Goal: Information Seeking & Learning: Find specific fact

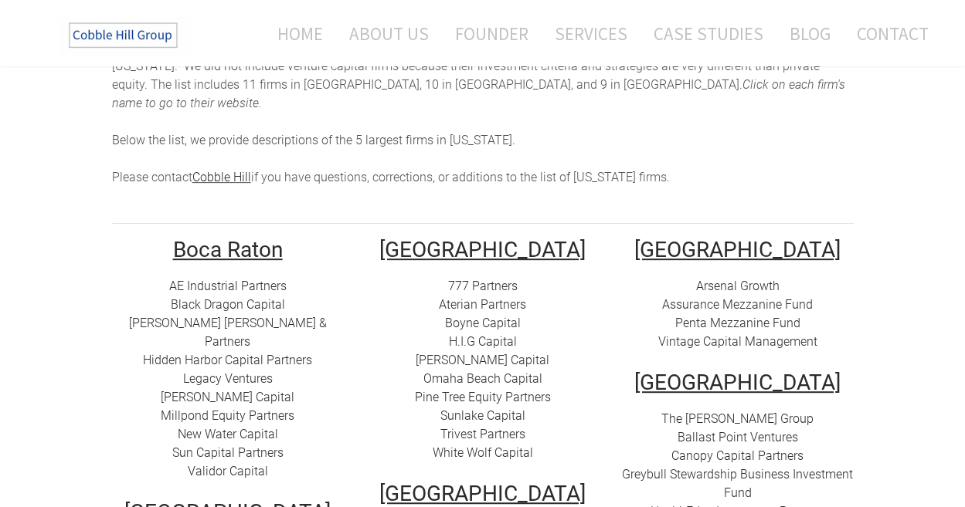
scroll to position [232, 0]
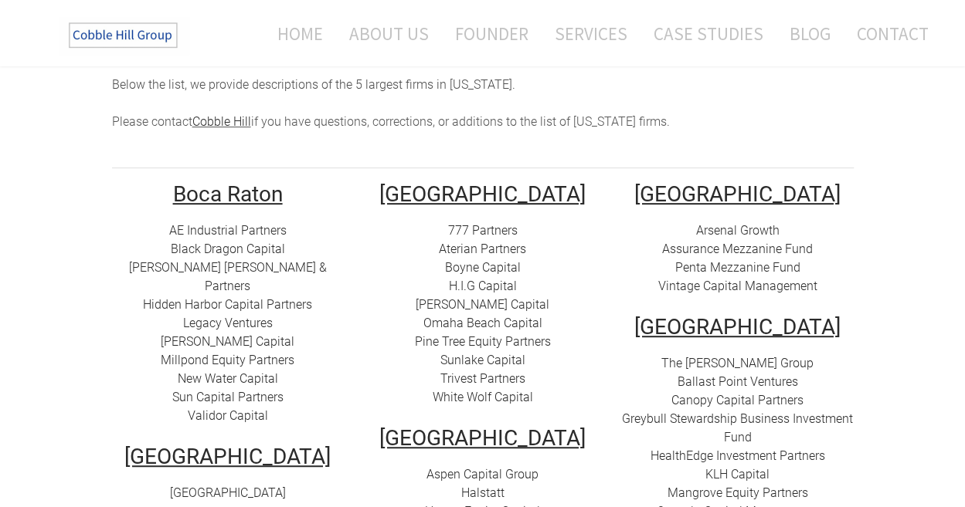
click at [186, 223] on link "AE Industrial Partners" at bounding box center [227, 230] width 117 height 15
click at [205, 334] on link "[PERSON_NAME] Capital" at bounding box center [228, 341] width 134 height 15
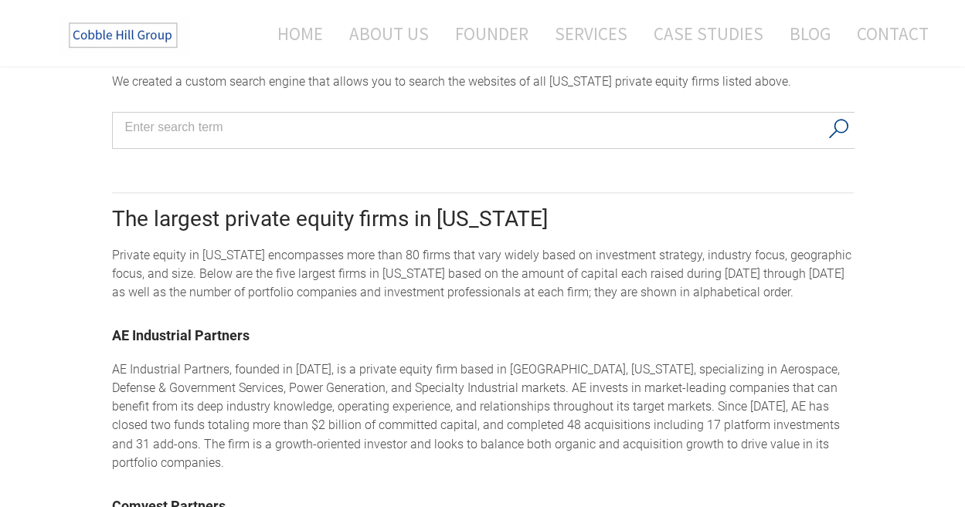
scroll to position [1004, 0]
click at [444, 111] on div at bounding box center [483, 129] width 743 height 37
click at [424, 120] on div at bounding box center [483, 129] width 743 height 37
click at [423, 116] on input "Search input" at bounding box center [472, 126] width 694 height 23
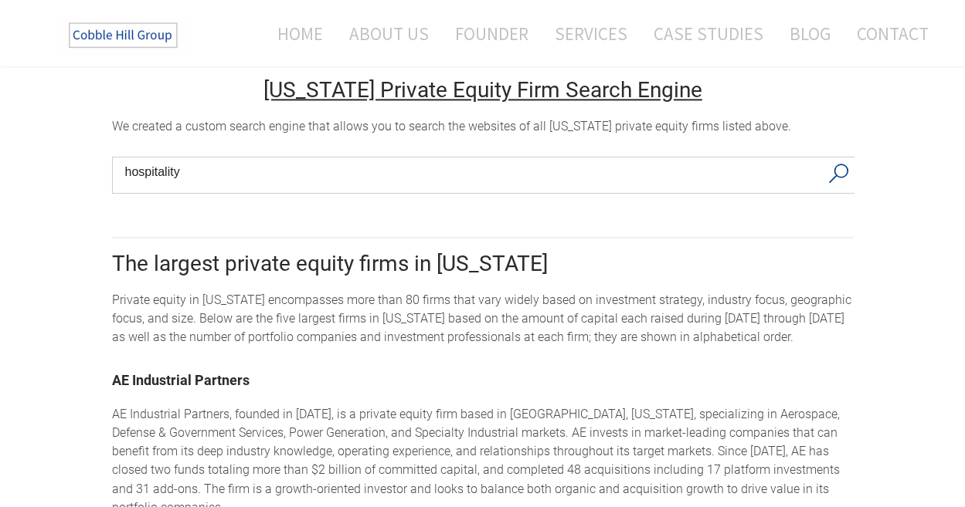
scroll to position [927, 0]
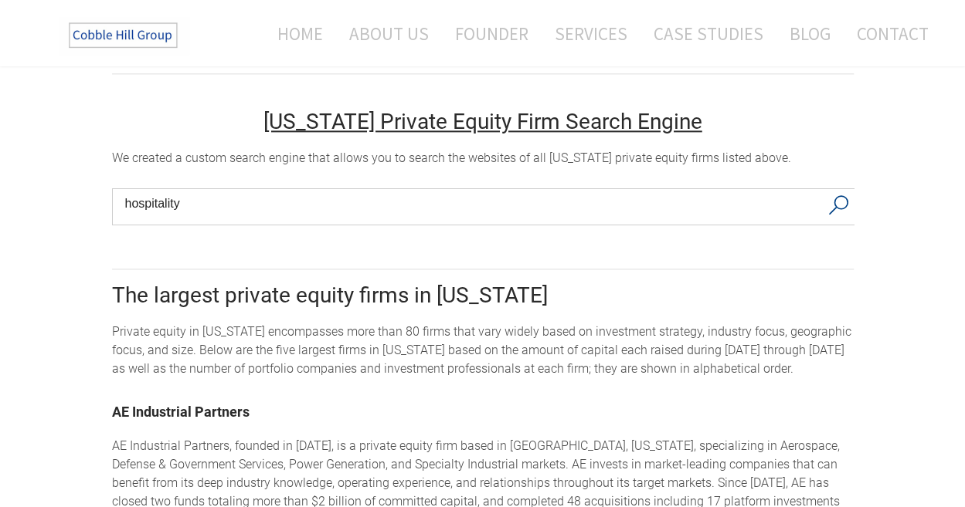
click at [514, 192] on input "hospitality" at bounding box center [472, 203] width 694 height 23
click at [840, 189] on button "Search" at bounding box center [839, 205] width 32 height 32
click at [575, 192] on input "hospitality" at bounding box center [472, 203] width 694 height 23
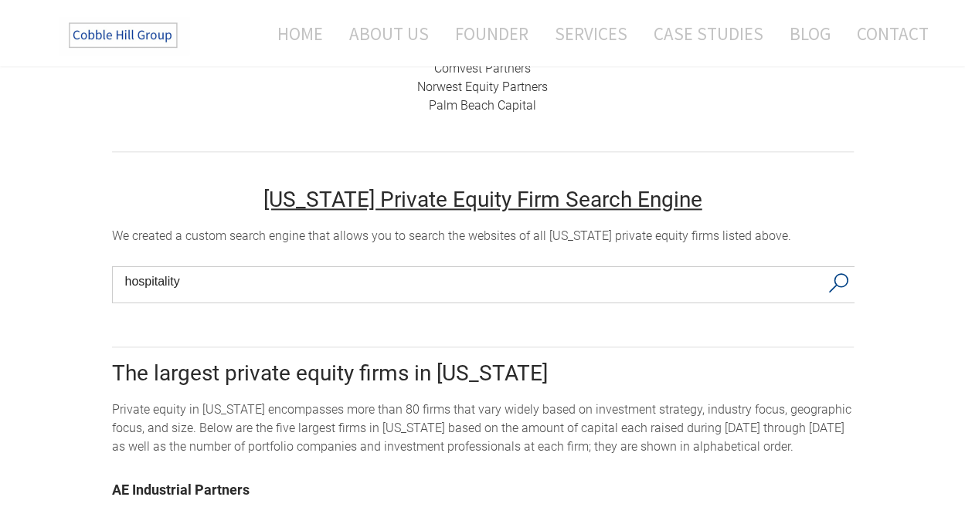
scroll to position [850, 0]
click at [515, 186] on u "[US_STATE] Private Equity Firm Search Engine" at bounding box center [482, 198] width 439 height 25
drag, startPoint x: 361, startPoint y: 256, endPoint x: 53, endPoint y: 244, distance: 309.2
click at [53, 244] on div "[US_STATE] Private Equity Firms Private equity firms in [US_STATE] The Cobble H…" at bounding box center [482, 365] width 965 height 2239
click at [840, 266] on button "Search" at bounding box center [839, 282] width 32 height 32
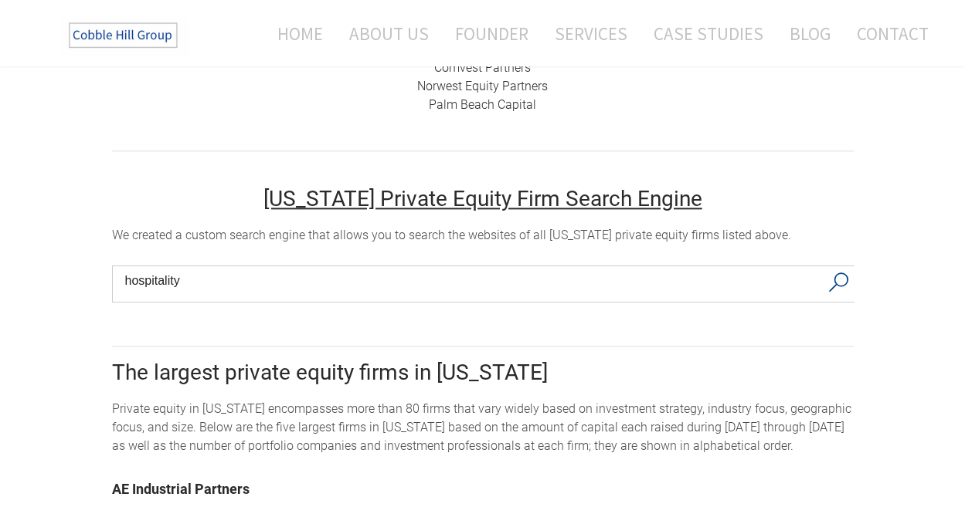
click at [840, 266] on button "Search" at bounding box center [839, 282] width 32 height 32
click at [741, 270] on input "hospitality" at bounding box center [472, 281] width 694 height 23
type input "consumer"
click at [823, 266] on button "Search" at bounding box center [839, 282] width 32 height 32
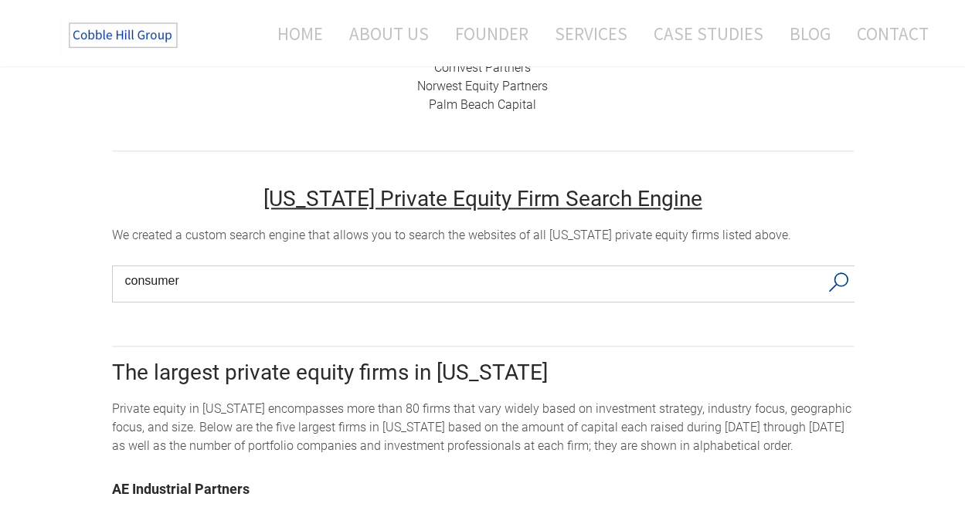
click at [829, 266] on button "Search" at bounding box center [839, 282] width 32 height 32
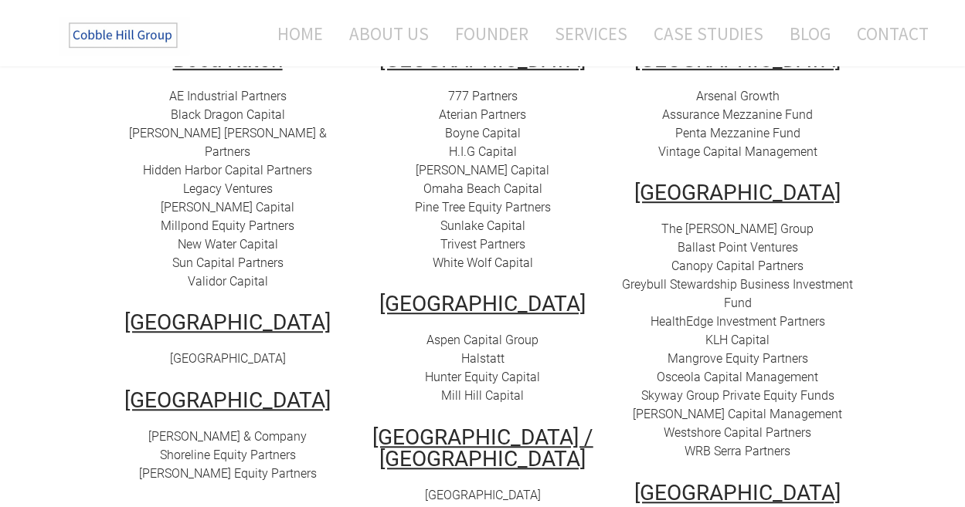
scroll to position [386, 0]
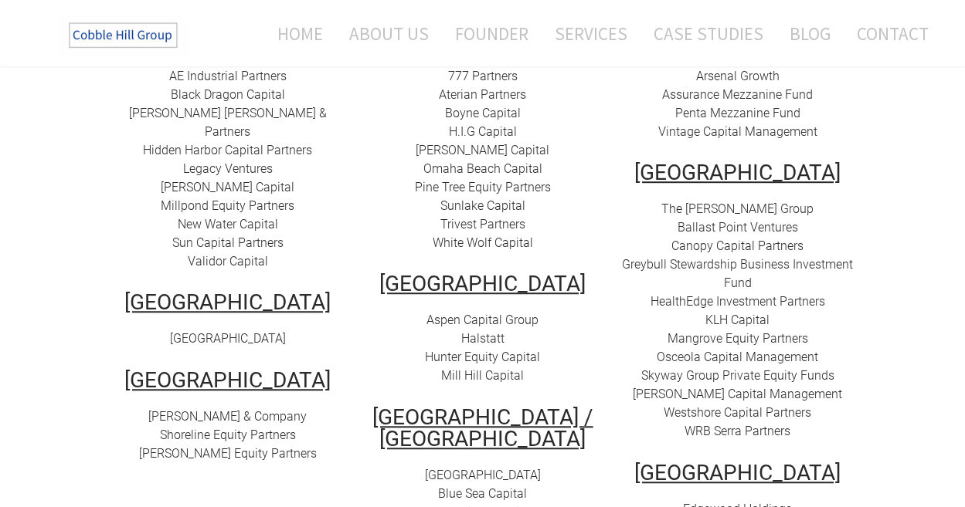
click at [124, 197] on div "AE Industrial Partners Black Dragon Capital [PERSON_NAME] [PERSON_NAME] & Partn…" at bounding box center [228, 169] width 232 height 204
